Goal: Task Accomplishment & Management: Use online tool/utility

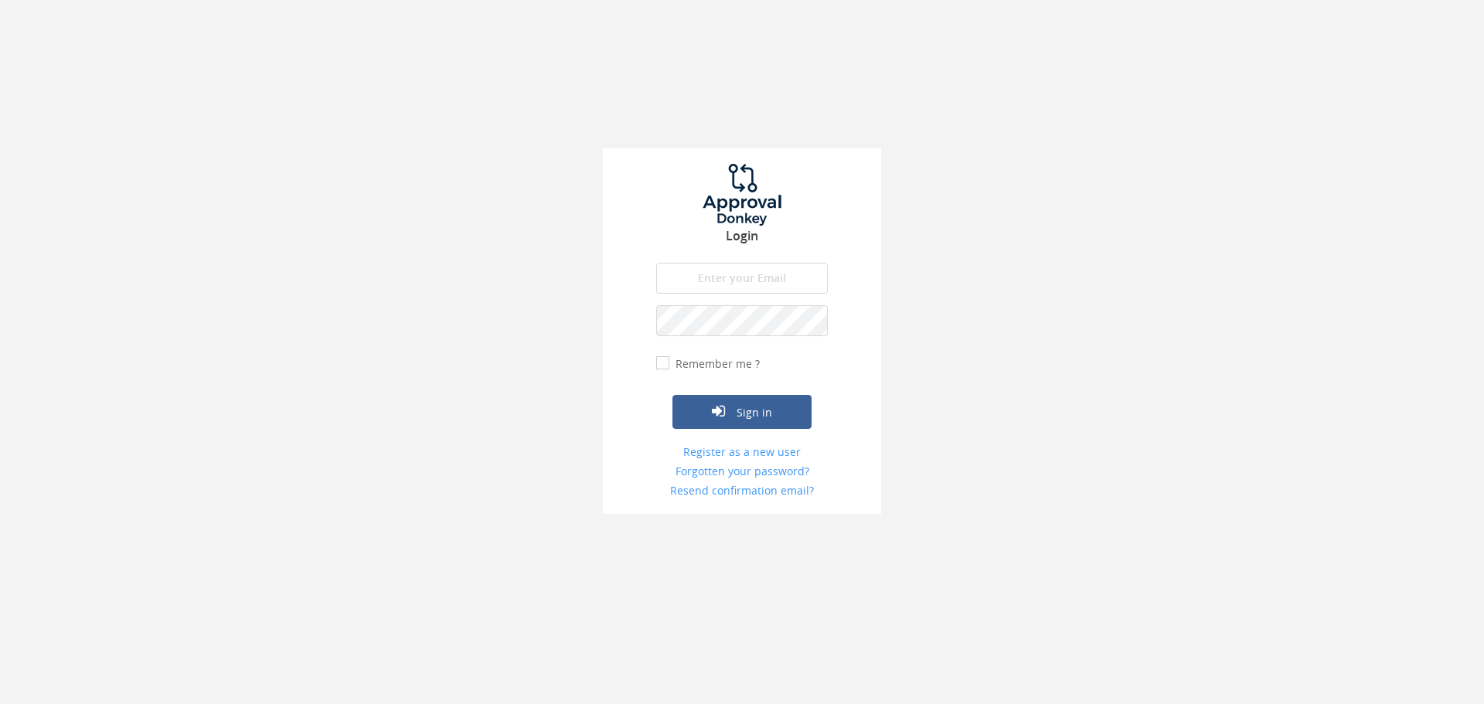
click at [751, 287] on input "email" at bounding box center [742, 278] width 172 height 31
type input "[PERSON_NAME][EMAIL_ADDRESS][DOMAIN_NAME]"
click at [672, 395] on button "Sign in" at bounding box center [741, 412] width 139 height 34
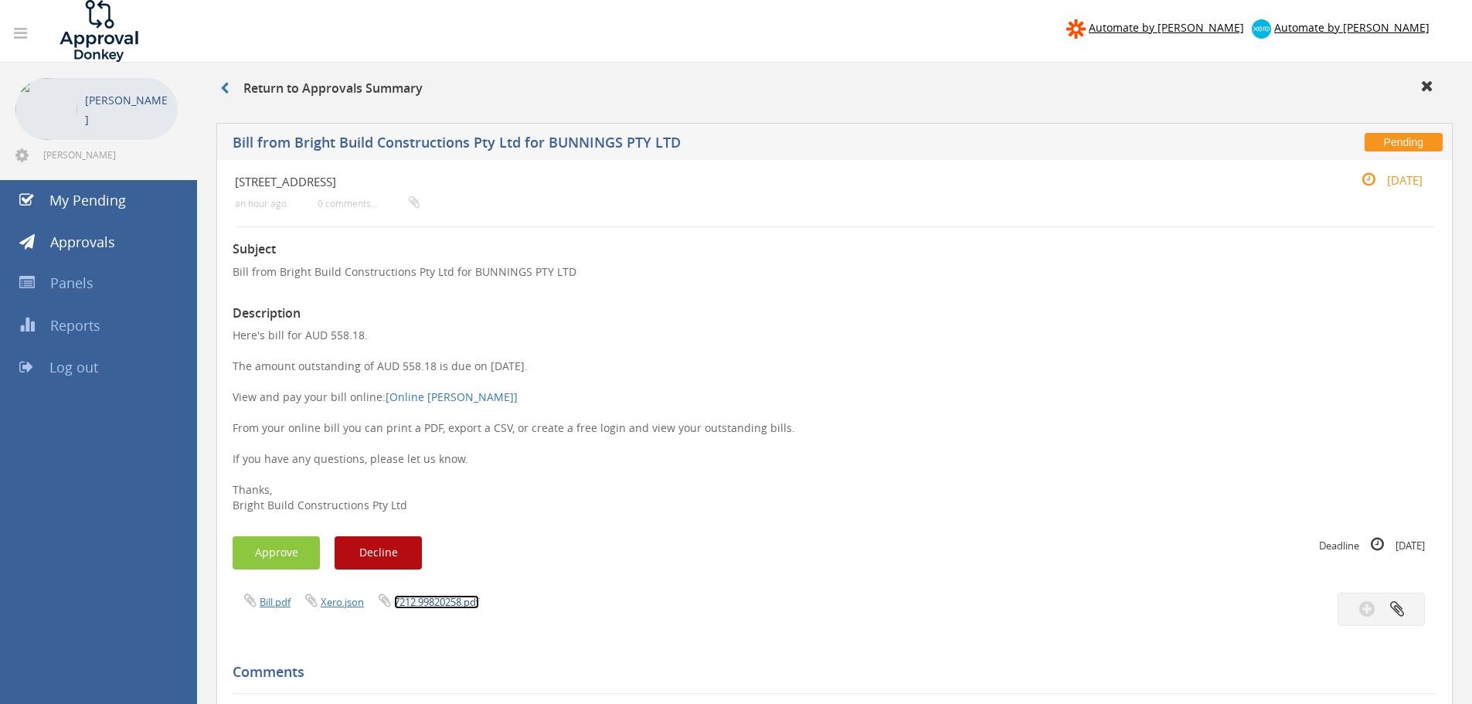
click at [446, 599] on link "7212.99820258.pdf" at bounding box center [436, 602] width 85 height 14
click at [301, 549] on button "Approve" at bounding box center [276, 552] width 87 height 33
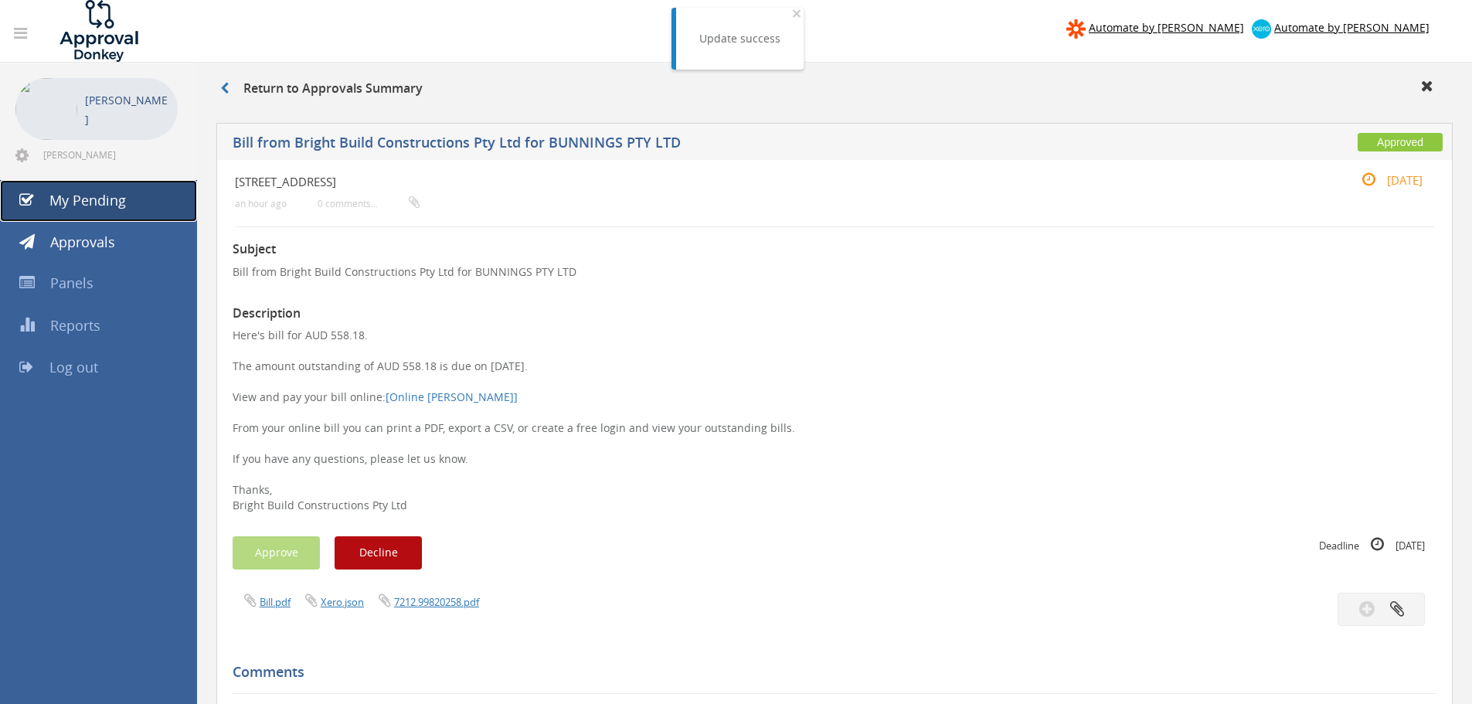
click at [84, 200] on span "My Pending" at bounding box center [87, 200] width 77 height 19
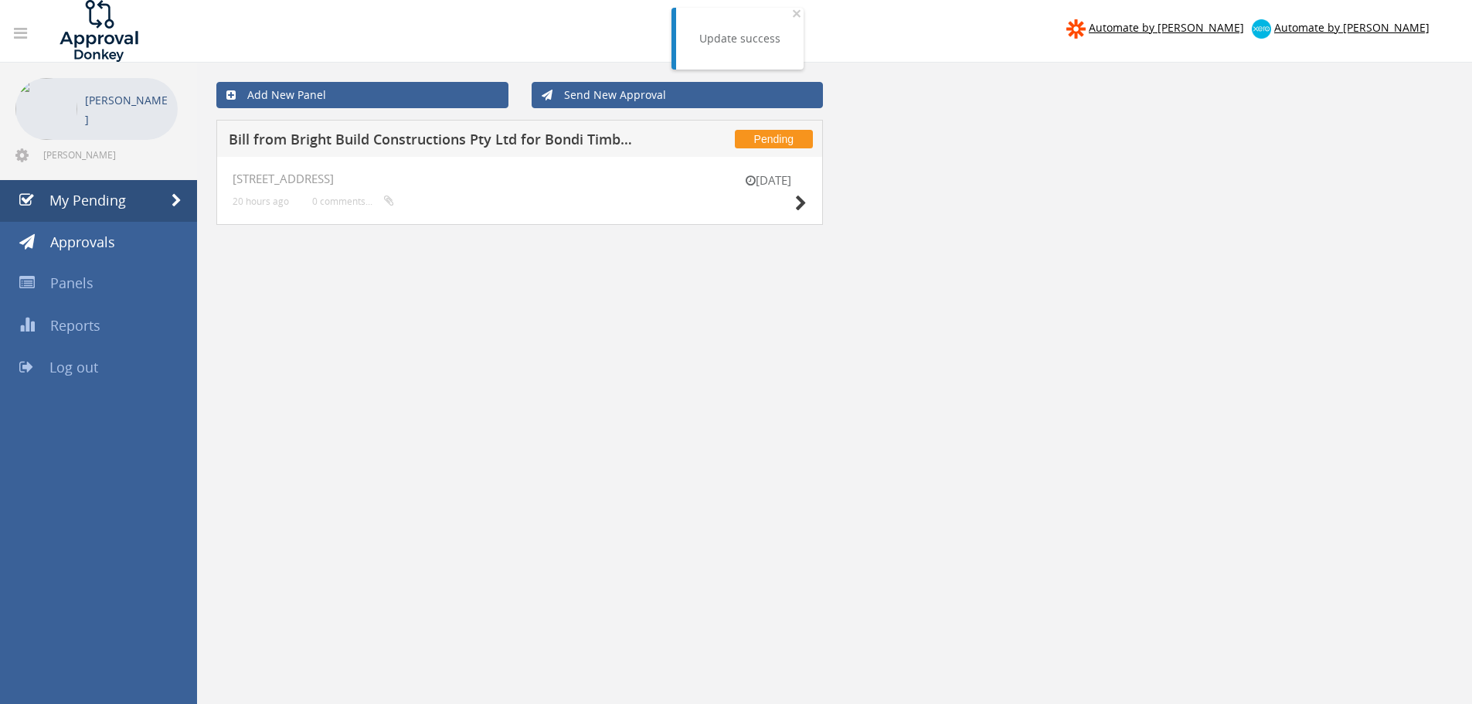
click at [370, 138] on h5 "Bill from Bright Build Constructions Pty Ltd for Bondi Timber & Hardware" at bounding box center [432, 141] width 407 height 19
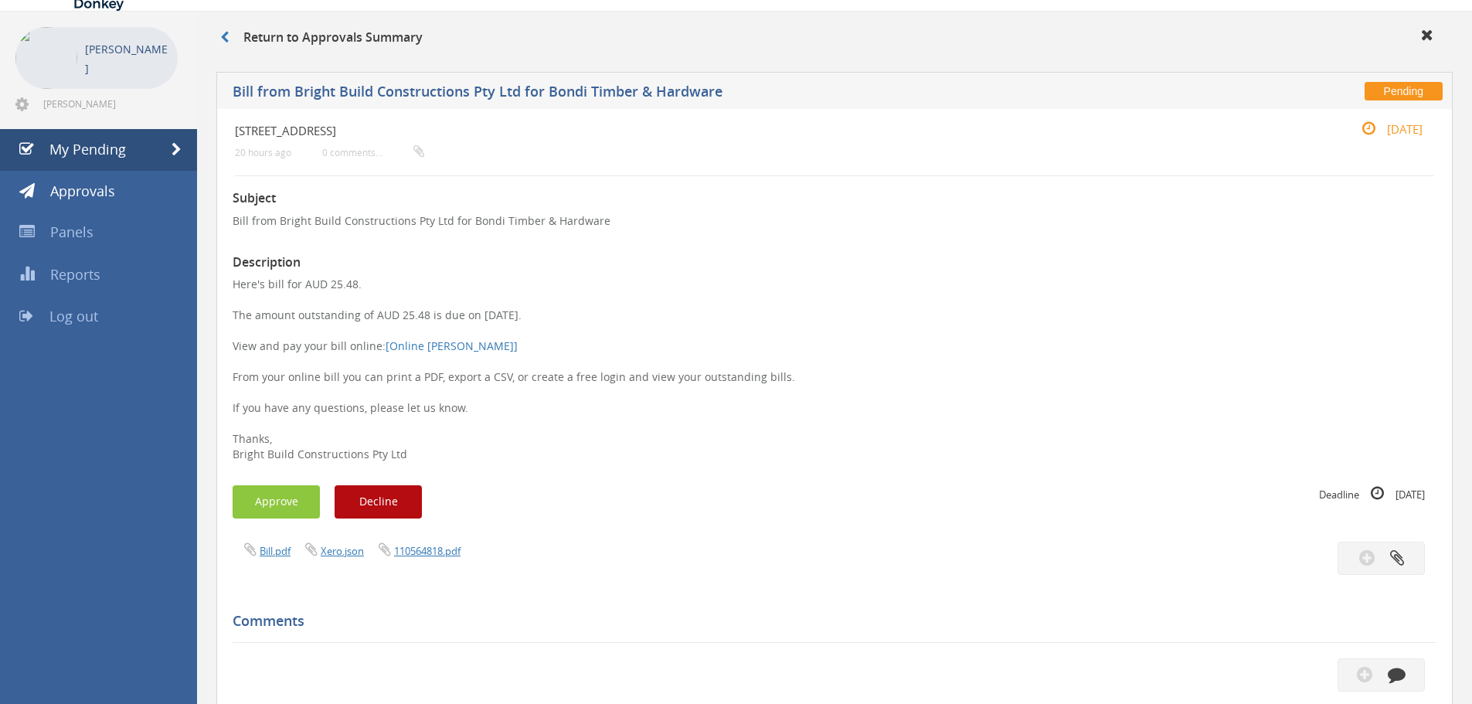
scroll to position [77, 0]
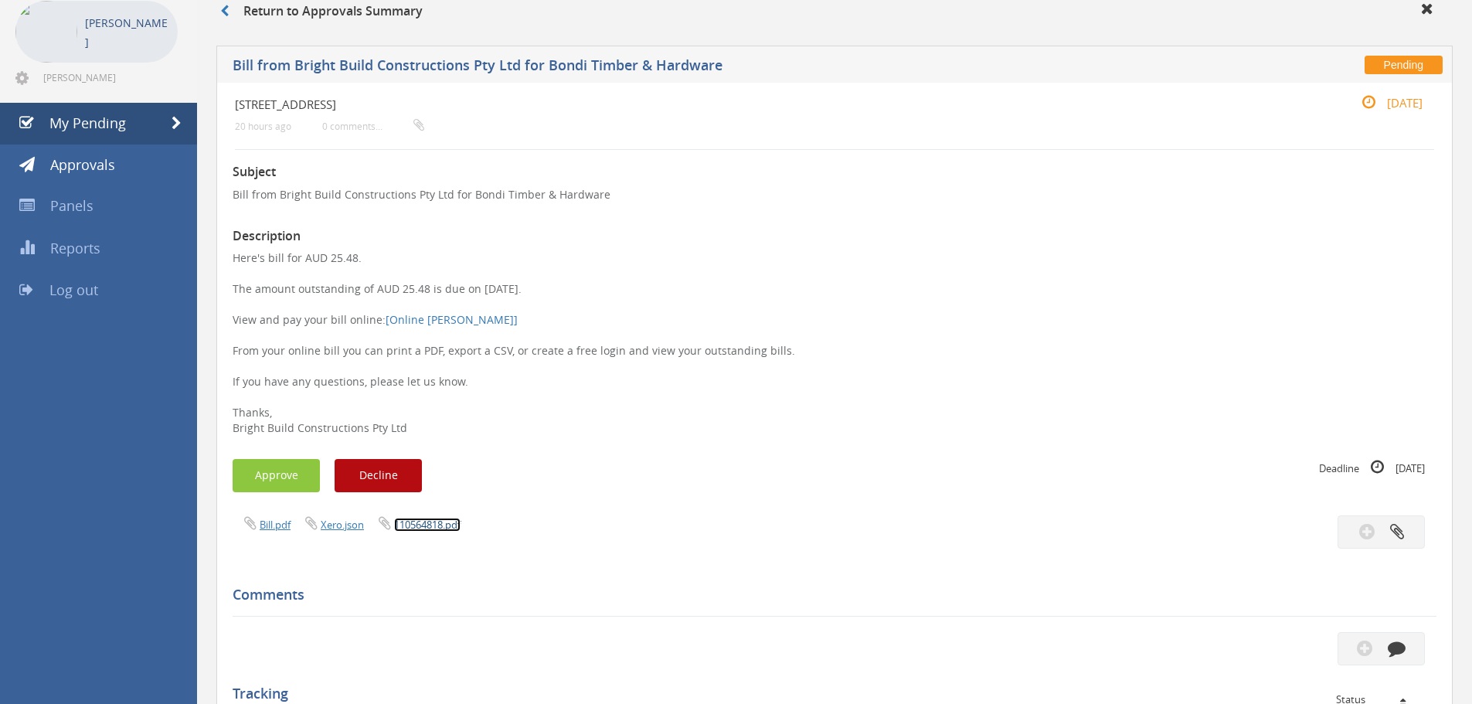
click at [427, 523] on link "110564818.pdf" at bounding box center [427, 525] width 66 height 14
click at [289, 466] on button "Approve" at bounding box center [276, 475] width 87 height 33
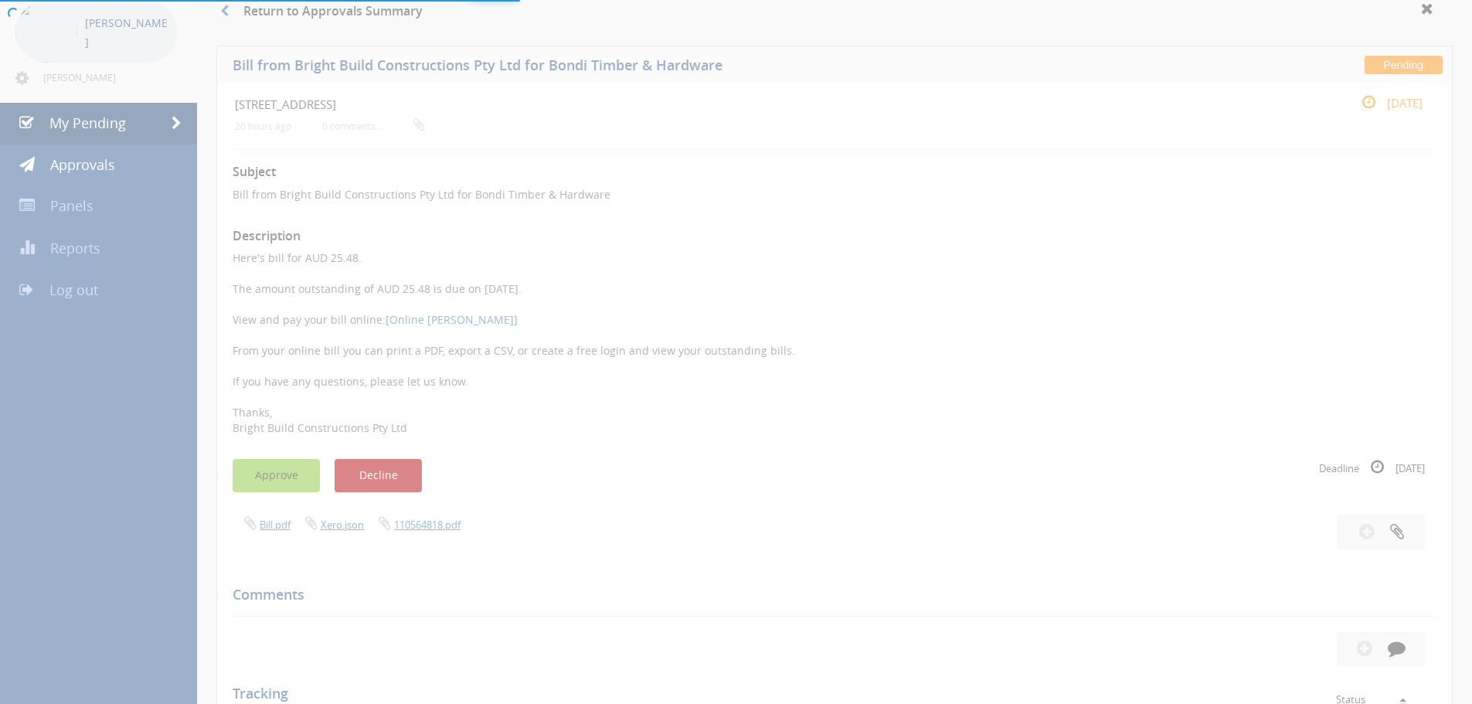
scroll to position [63, 0]
